Goal: Use online tool/utility: Utilize a website feature to perform a specific function

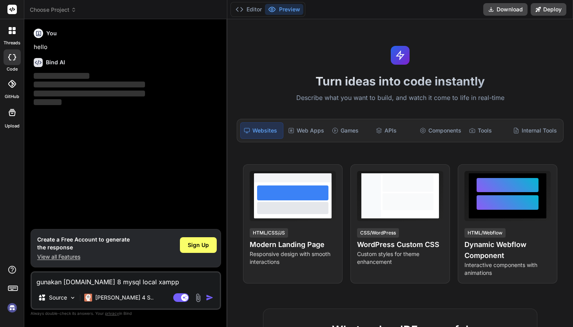
type textarea "x"
type textarea "b"
type textarea "x"
type textarea "bi"
type textarea "x"
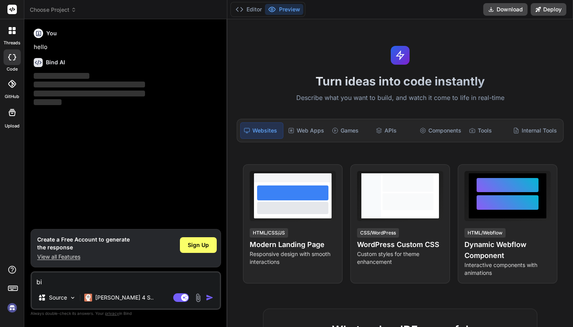
type textarea "bik"
type textarea "x"
type textarea "biki"
type textarea "x"
type textarea "bikin"
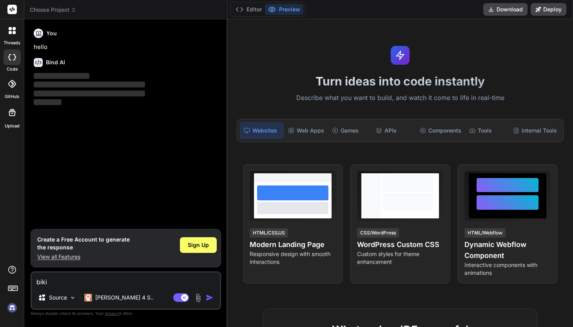
type textarea "x"
type textarea "bikin"
type textarea "x"
type textarea "bikin c"
type textarea "x"
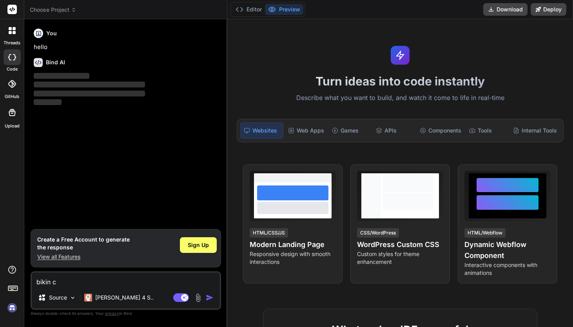
type textarea "bikin cl"
type textarea "x"
type textarea "bikin clo"
type textarea "x"
type textarea "bikin clod"
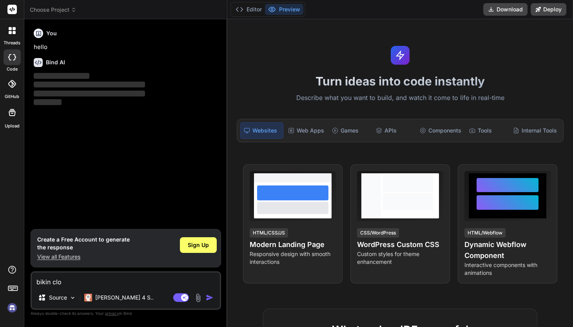
type textarea "x"
type textarea "bikin clo"
type textarea "x"
type textarea "bikin clon"
type textarea "x"
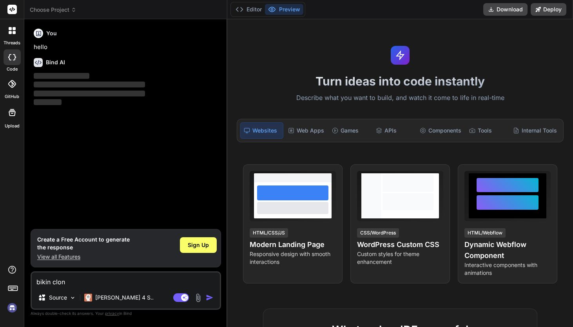
type textarea "bikin clone"
type textarea "x"
type textarea "bikin clone"
type textarea "x"
type textarea "bikin clone i"
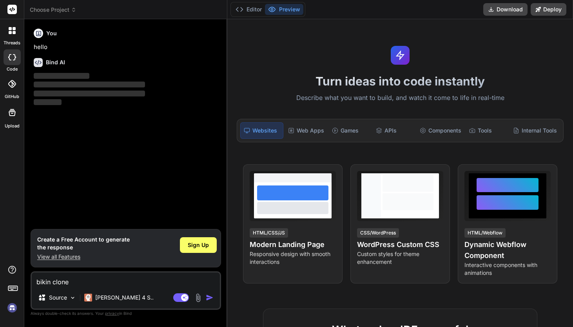
type textarea "x"
type textarea "bikin clone in"
type textarea "x"
type textarea "bikin clone ini"
type textarea "x"
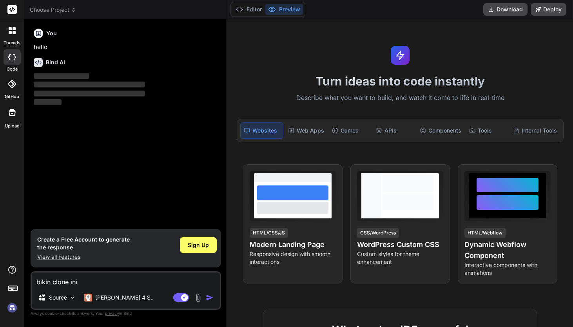
type textarea "bikin clone ini"
type textarea "x"
type textarea "bikin clone ini https://web.metatrader.app/terminal/trade"
type textarea "x"
type textarea "bikin clone ini https://web.metatrader.app/terminal/trade"
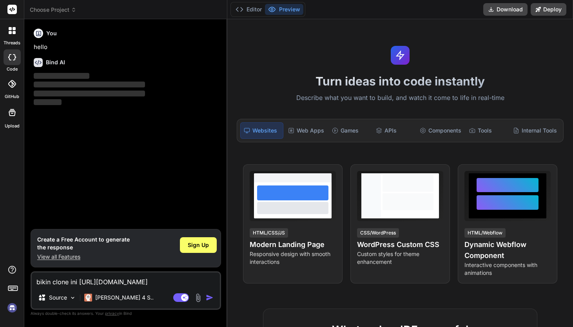
click at [209, 298] on img "button" at bounding box center [210, 298] width 8 height 8
click at [211, 245] on div "Sign Up" at bounding box center [198, 245] width 37 height 16
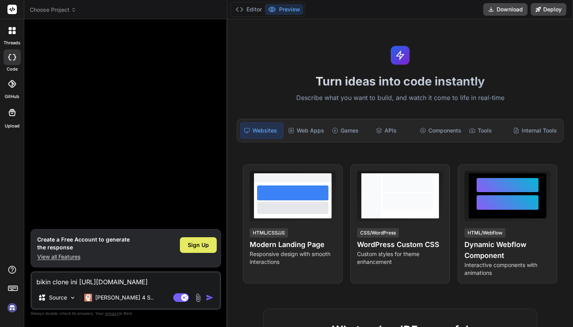
type textarea "x"
click at [207, 296] on img "button" at bounding box center [210, 298] width 8 height 8
click at [215, 298] on button "button" at bounding box center [211, 298] width 11 height 8
click at [211, 298] on img "button" at bounding box center [210, 298] width 8 height 8
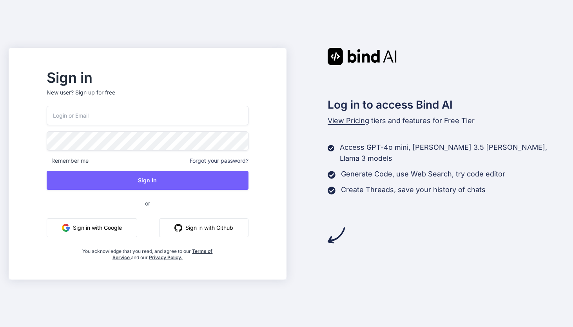
click at [134, 230] on button "Sign in with Google" at bounding box center [92, 227] width 91 height 19
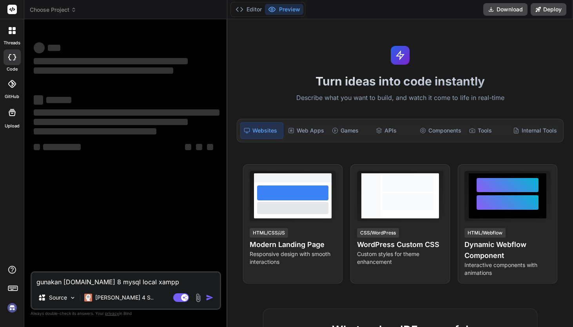
type textarea "x"
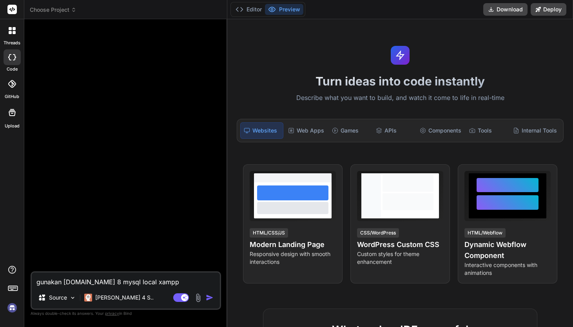
click at [142, 280] on textarea "gunakan asp.net 8 mysql local xampp" at bounding box center [126, 279] width 188 height 14
type textarea "b"
type textarea "x"
type textarea "bi"
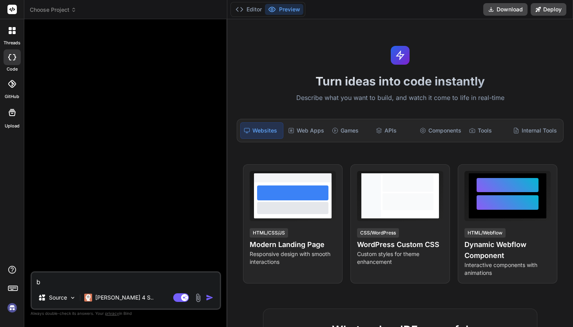
type textarea "x"
type textarea "bik"
type textarea "x"
type textarea "biki"
type textarea "x"
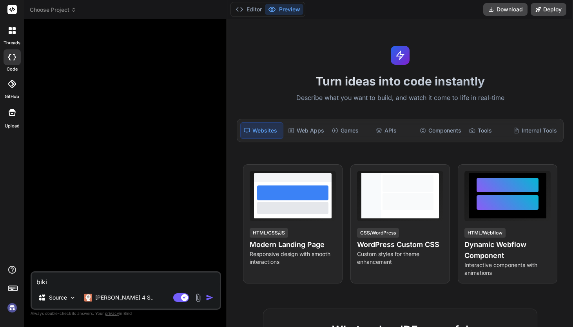
type textarea "bikin"
type textarea "x"
type textarea "bikin"
type textarea "x"
type textarea "bikin w"
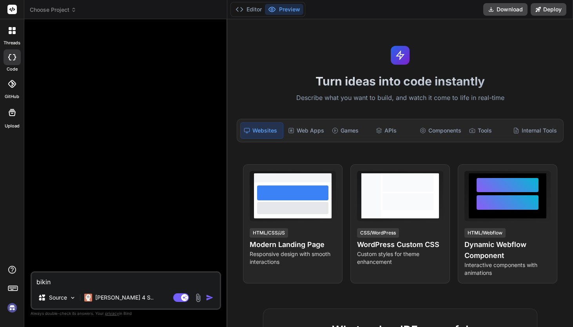
type textarea "x"
type textarea "bikin we"
type textarea "x"
type textarea "bikin web"
type textarea "x"
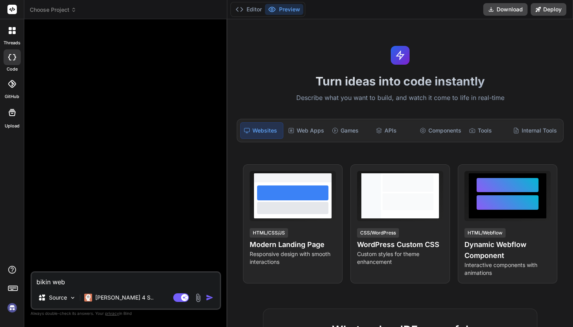
type textarea "bikin web"
type textarea "x"
type textarea "bikin web c"
type textarea "x"
type textarea "bikin web cl"
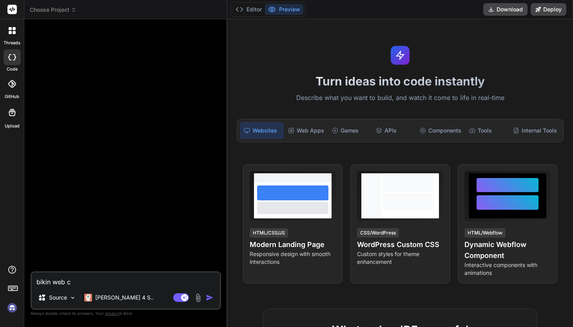
type textarea "x"
type textarea "bikin web clo"
type textarea "x"
type textarea "bikin web clon"
type textarea "x"
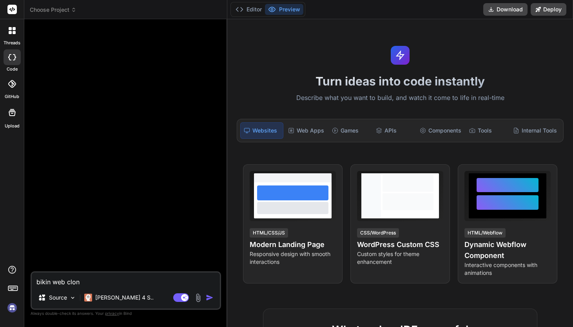
type textarea "bikin web clone"
type textarea "x"
type textarea "bikin web clone"
type textarea "x"
type textarea "bikin web clone d"
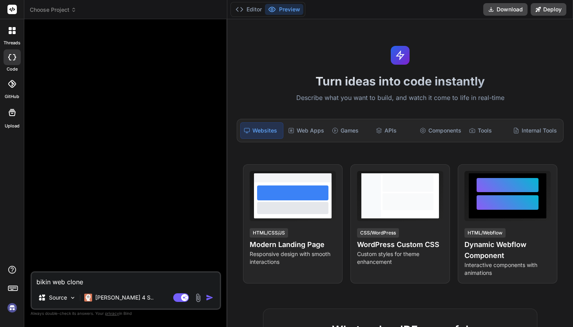
type textarea "x"
type textarea "bikin web clone da"
type textarea "x"
type textarea "bikin web clone dar"
type textarea "x"
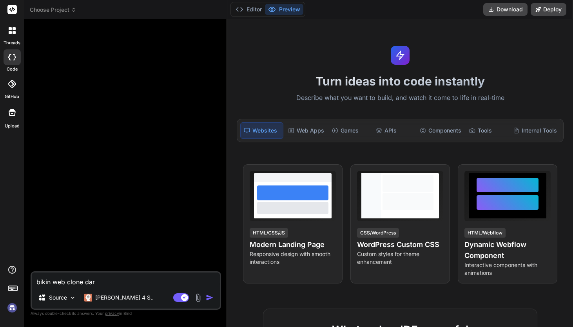
type textarea "bikin web clone dari"
type textarea "x"
type textarea "bikin web clone dari"
type textarea "x"
paste textarea "https://web.metatrader.app/terminal/trade"
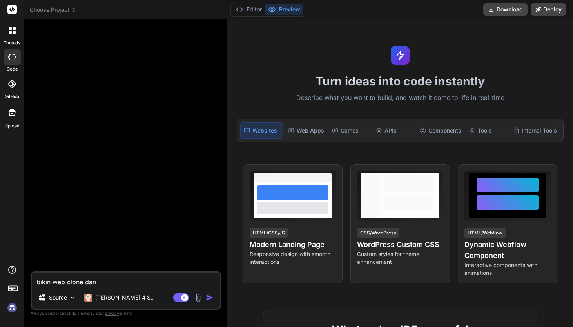
type textarea "bikin web clone dari https://web.metatrader.app/terminal/trade"
type textarea "x"
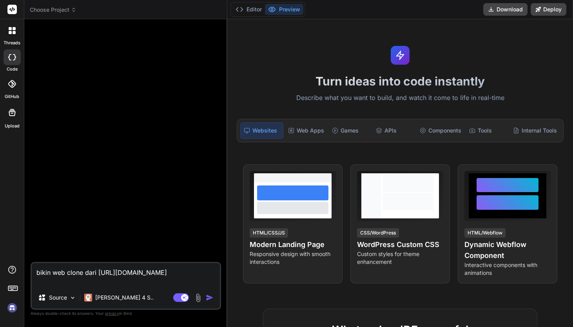
type textarea "bikin web clone dari https://web.metatrader.app/terminal/trade"
click at [209, 298] on img "button" at bounding box center [210, 298] width 8 height 8
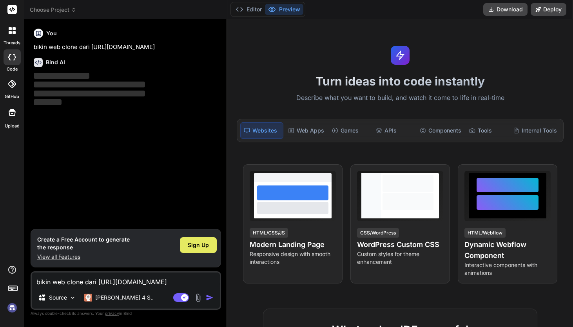
click at [207, 246] on span "Sign Up" at bounding box center [198, 245] width 21 height 8
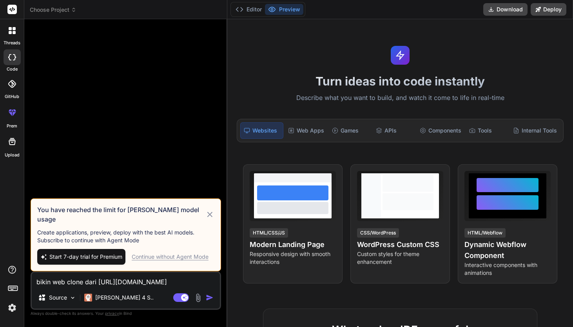
click at [99, 254] on span "Start 7-day trial for Premium" at bounding box center [85, 257] width 73 height 8
type textarea "x"
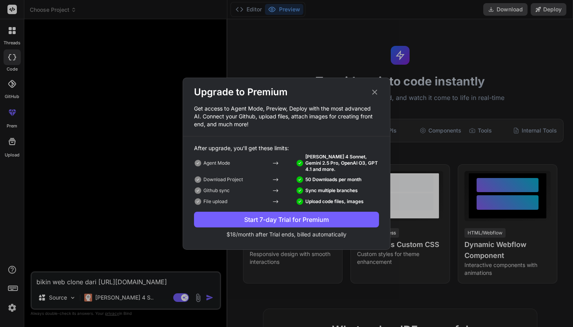
click at [312, 218] on div "Start 7-day Trial for Premium" at bounding box center [286, 219] width 185 height 9
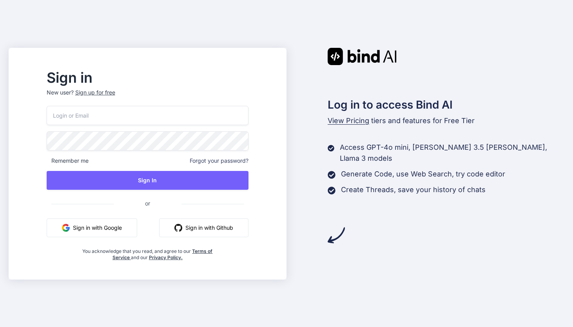
click at [137, 232] on button "Sign in with Google" at bounding box center [92, 227] width 91 height 19
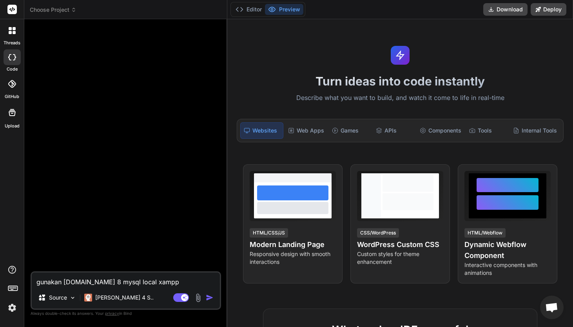
type textarea "x"
paste textarea "[URL][DOMAIN_NAME]"
type textarea "[URL][DOMAIN_NAME]"
type textarea "x"
type textarea "[URL][DOMAIN_NAME]"
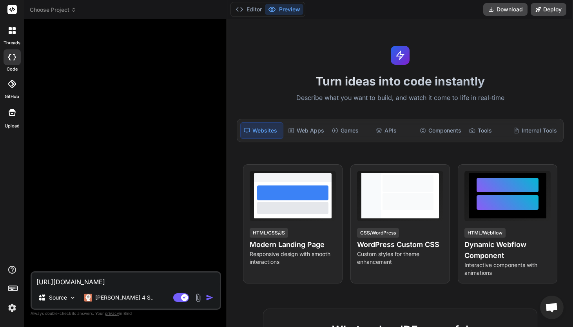
type textarea "x"
type textarea "[URL][DOMAIN_NAME] c"
type textarea "x"
type textarea "https://web.metatrader.app/terminal/trade ck"
type textarea "x"
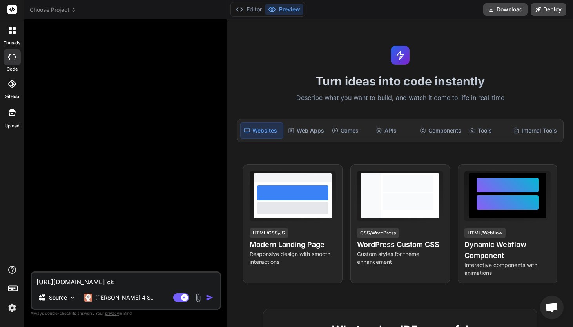
type textarea "https://web.metatrader.app/terminal/trade cko"
type textarea "x"
type textarea "https://web.metatrader.app/terminal/trade ck"
type textarea "x"
type textarea "https://web.metatrader.app/terminal/trade c"
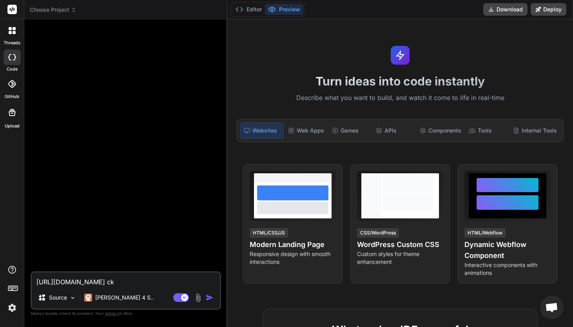
type textarea "x"
type textarea "https://web.metatrader.app/terminal/trade cl"
type textarea "x"
type textarea "https://web.metatrader.app/terminal/trade clo"
type textarea "x"
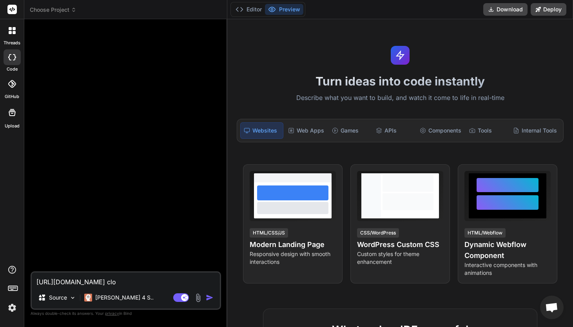
type textarea "https://web.metatrader.app/terminal/trade clon"
type textarea "x"
type textarea "https://web.metatrader.app/terminal/trade clone"
type textarea "x"
type textarea "https://web.metatrader.app/terminal/trade clone"
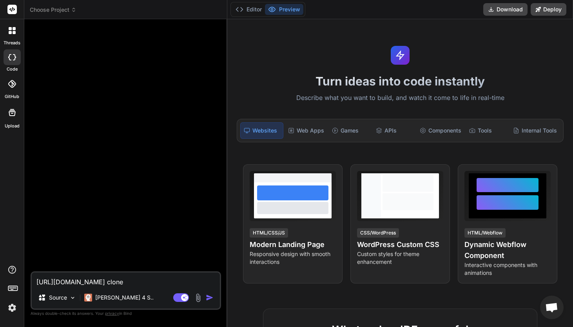
type textarea "x"
type textarea "https://web.metatrader.app/terminal/trade clone w"
type textarea "x"
type textarea "https://web.metatrader.app/terminal/trade clone we"
type textarea "x"
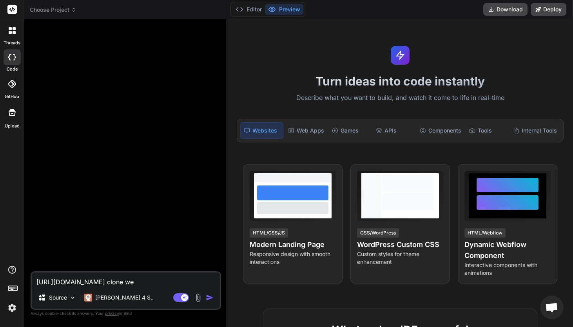
type textarea "https://web.metatrader.app/terminal/trade clone web"
type textarea "x"
type textarea "https://web.metatrader.app/terminal/trade clone webs"
type textarea "x"
type textarea "https://web.metatrader.app/terminal/trade clone websi"
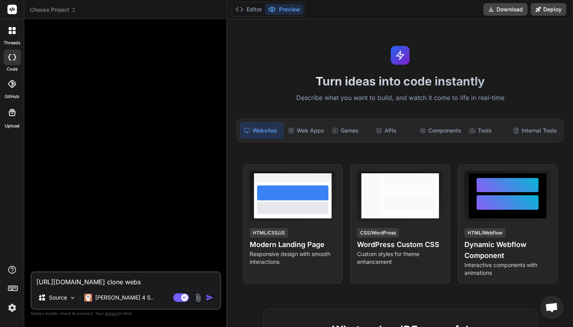
type textarea "x"
type textarea "https://web.metatrader.app/terminal/trade clone websit"
type textarea "x"
type textarea "https://web.metatrader.app/terminal/trade clone website"
type textarea "x"
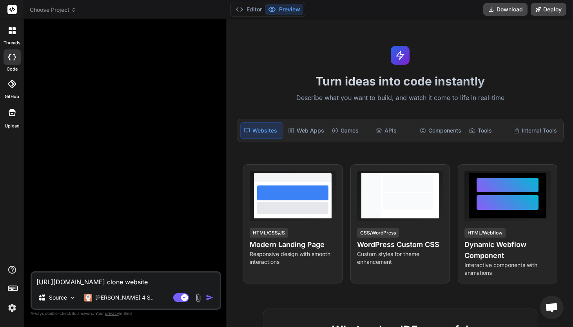
type textarea "https://web.metatrader.app/terminal/trade clone website"
type textarea "x"
type textarea "https://web.metatrader.app/terminal/trade clone website i"
type textarea "x"
type textarea "https://web.metatrader.app/terminal/trade clone website in"
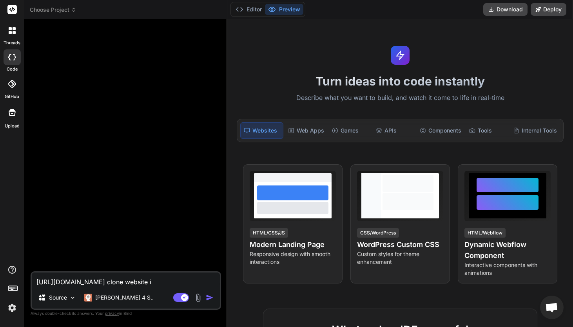
type textarea "x"
type textarea "https://web.metatrader.app/terminal/trade clone website ini"
type textarea "x"
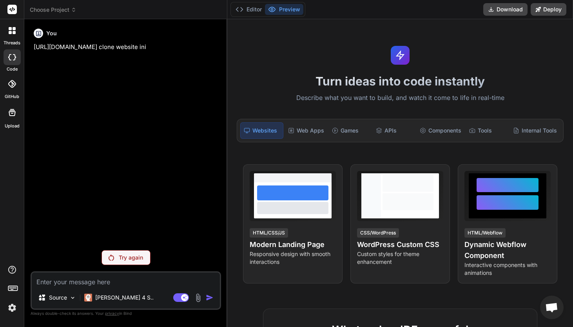
click at [121, 248] on div "You https://web.metatrader.app/terminal/trade clone website ini Try again Sourc…" at bounding box center [126, 175] width 191 height 301
click at [125, 256] on p "Try again" at bounding box center [131, 258] width 24 height 8
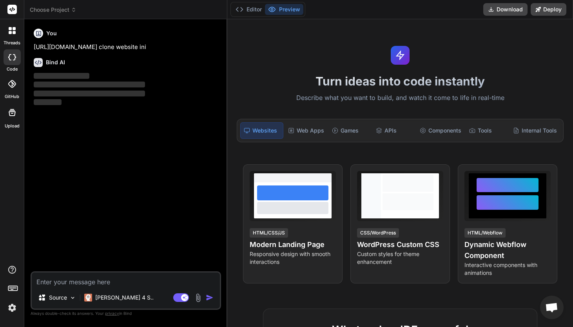
type textarea "x"
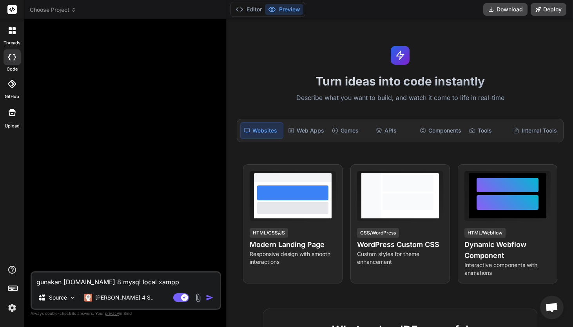
click at [209, 296] on img "button" at bounding box center [210, 298] width 8 height 8
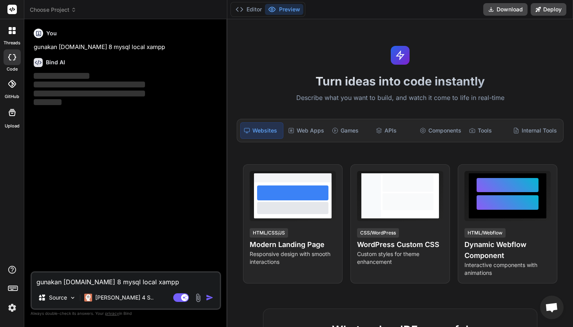
type textarea "x"
